Goal: Task Accomplishment & Management: Complete application form

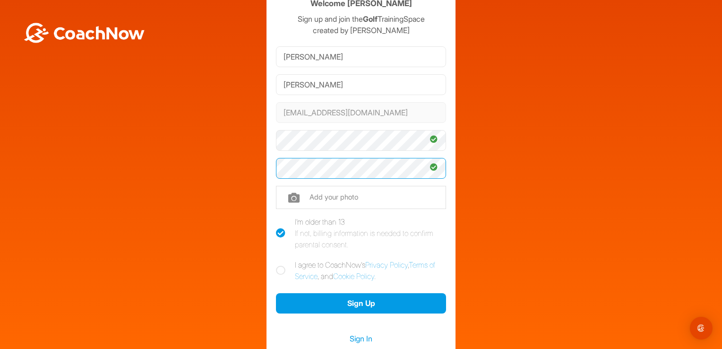
scroll to position [47, 0]
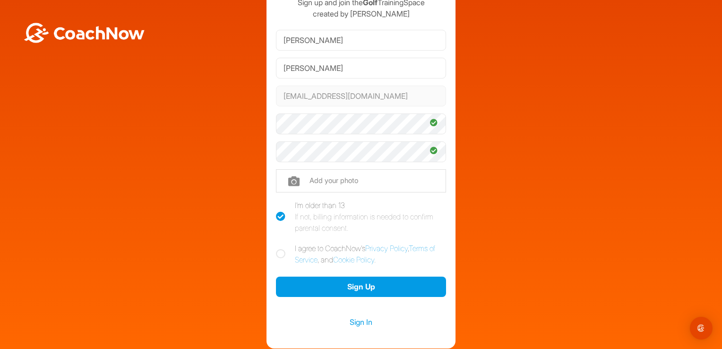
click at [278, 255] on icon at bounding box center [280, 253] width 9 height 9
click at [278, 249] on input "I agree to CoachNow's Privacy Policy , Terms of Service , and Cookie Policy ." at bounding box center [279, 245] width 6 height 6
checkbox input "true"
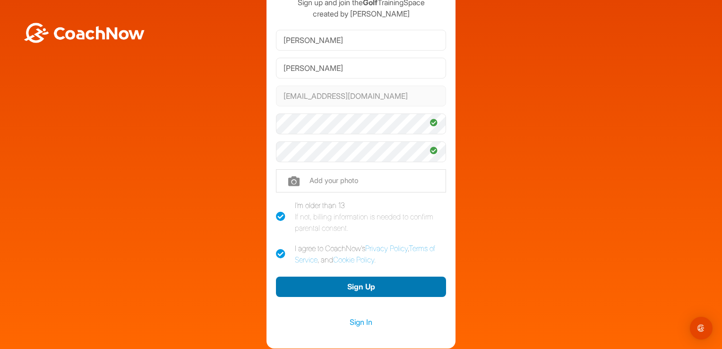
scroll to position [95, 0]
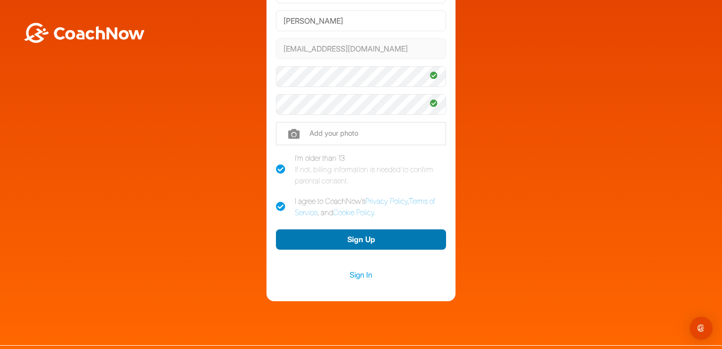
click at [355, 237] on button "Sign Up" at bounding box center [361, 239] width 170 height 20
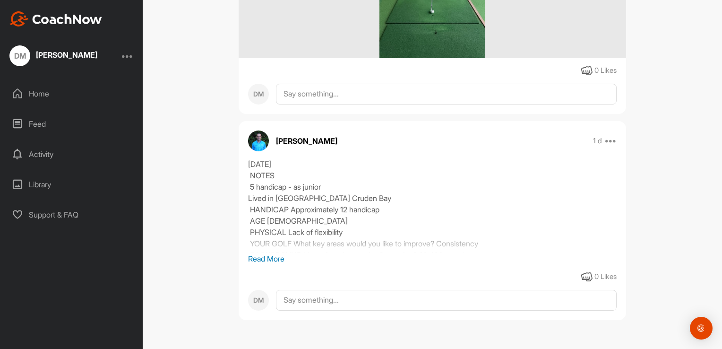
scroll to position [1397, 0]
click at [260, 259] on p "Read More" at bounding box center [432, 258] width 369 height 11
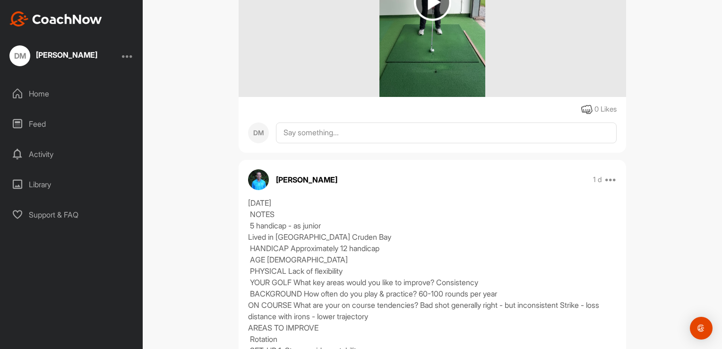
scroll to position [1323, 0]
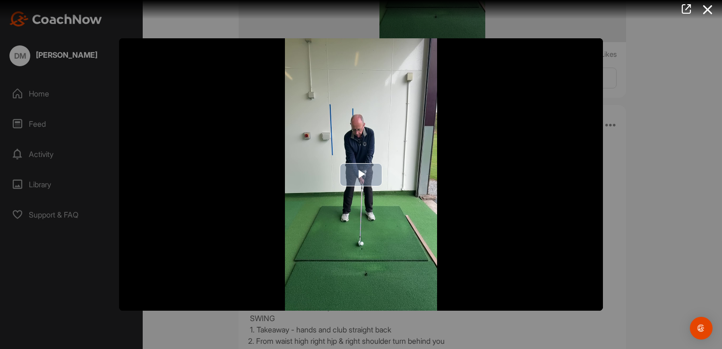
click at [361, 174] on span "Video Player" at bounding box center [361, 174] width 0 height 0
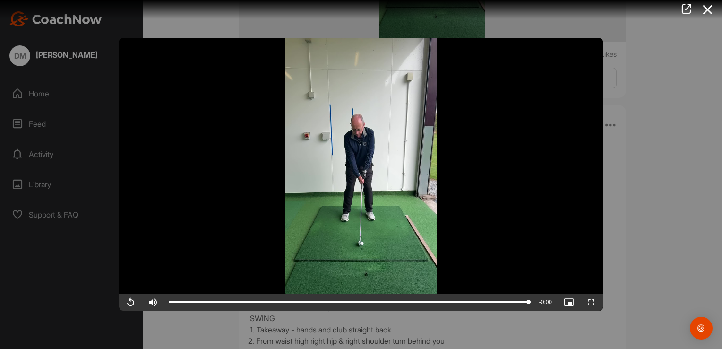
click at [662, 155] on div at bounding box center [361, 174] width 722 height 349
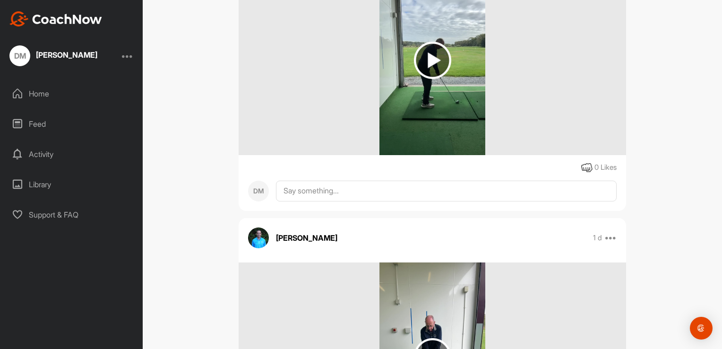
scroll to position [898, 0]
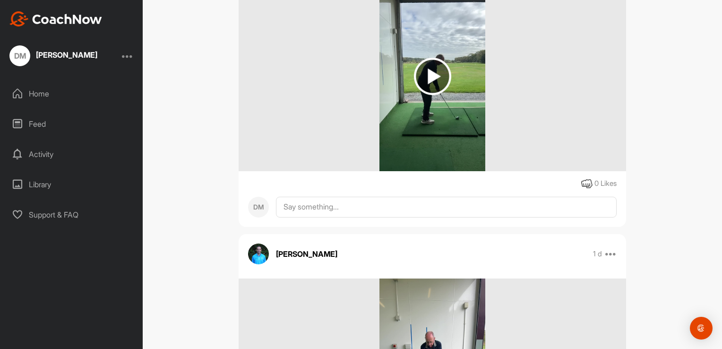
click at [425, 95] on img at bounding box center [432, 76] width 37 height 37
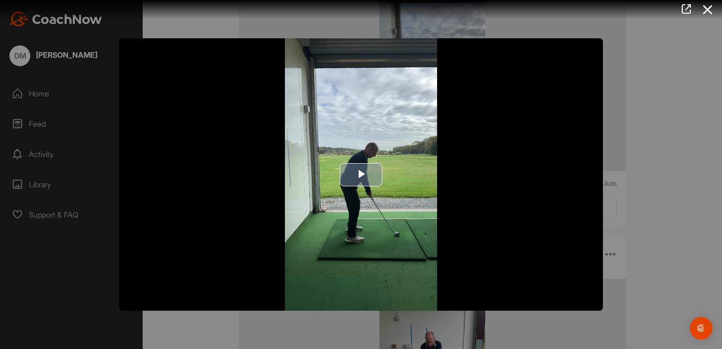
click at [361, 174] on span "Video Player" at bounding box center [361, 174] width 0 height 0
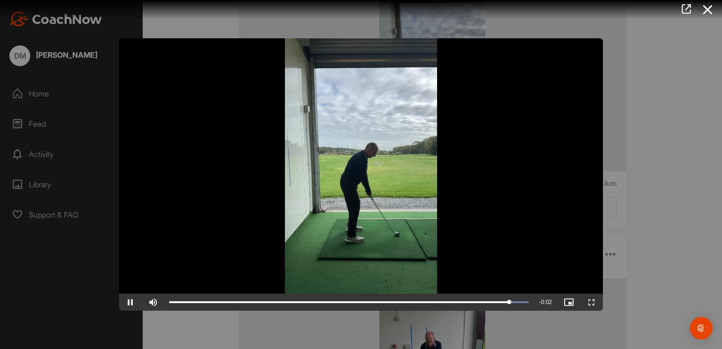
click at [559, 177] on video "Video Player" at bounding box center [361, 174] width 484 height 272
click at [642, 147] on div at bounding box center [361, 174] width 722 height 349
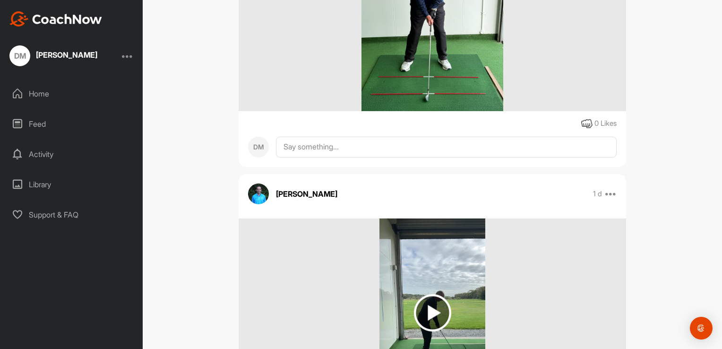
scroll to position [614, 0]
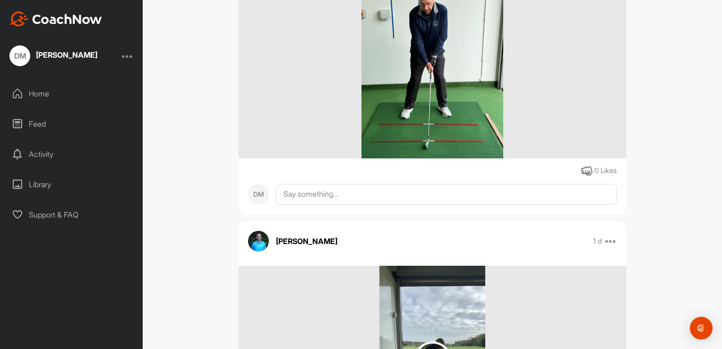
click at [422, 150] on img at bounding box center [433, 63] width 142 height 189
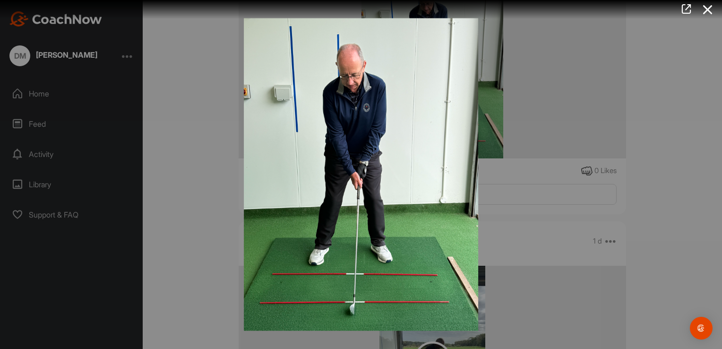
click at [389, 165] on img at bounding box center [360, 174] width 253 height 331
click at [654, 99] on div at bounding box center [361, 174] width 722 height 349
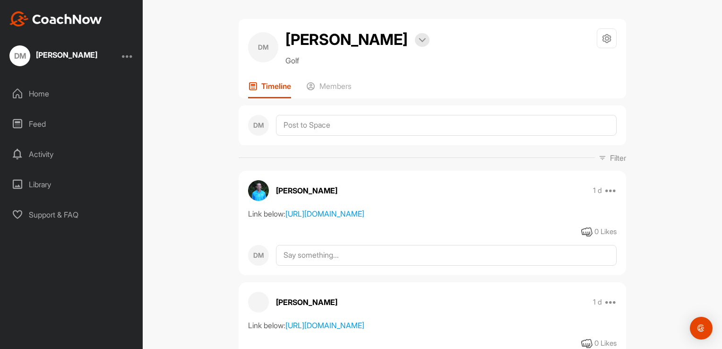
scroll to position [0, 0]
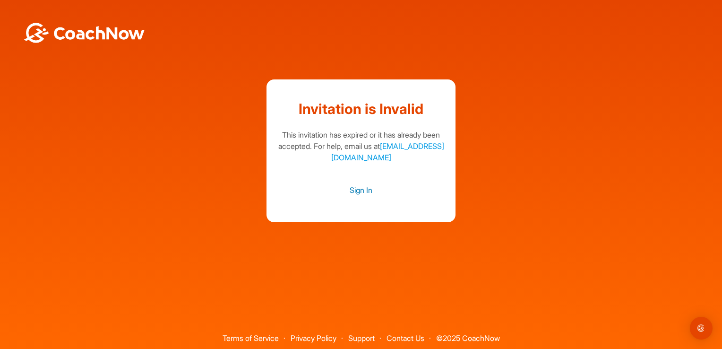
click at [361, 188] on link "Sign In" at bounding box center [361, 190] width 170 height 12
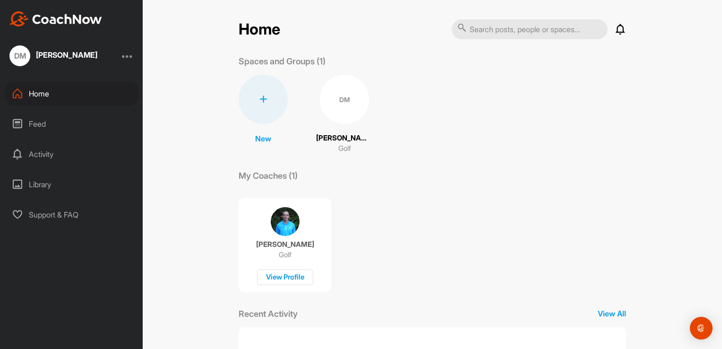
click at [350, 109] on div "DM" at bounding box center [344, 99] width 49 height 49
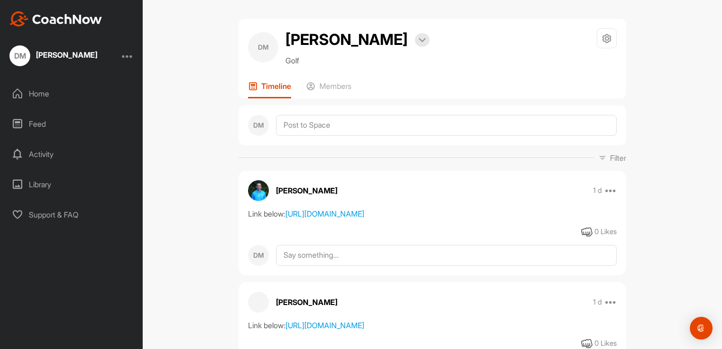
drag, startPoint x: 260, startPoint y: 0, endPoint x: 677, endPoint y: 73, distance: 423.3
click at [691, 90] on div "DM Duncan McPherson Bookings Golf Space Settings Your Notifications Leave Space…" at bounding box center [432, 174] width 579 height 349
click at [448, 164] on div "Filter Media Type Images Videos Notes Audio Documents Author DM Duncan McPherso…" at bounding box center [433, 157] width 388 height 11
